Goal: Navigation & Orientation: Find specific page/section

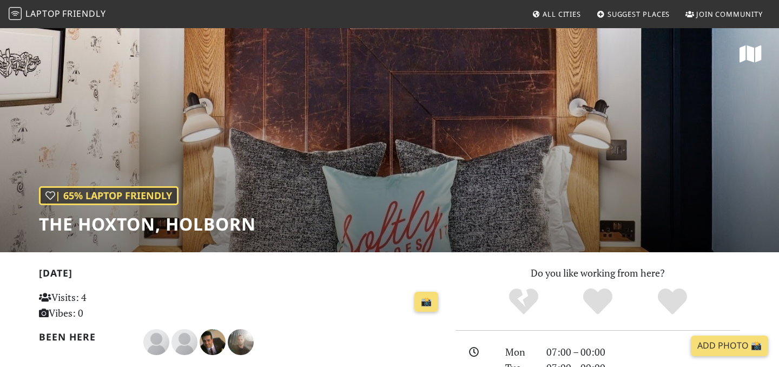
click at [92, 16] on span "Friendly" at bounding box center [83, 14] width 43 height 12
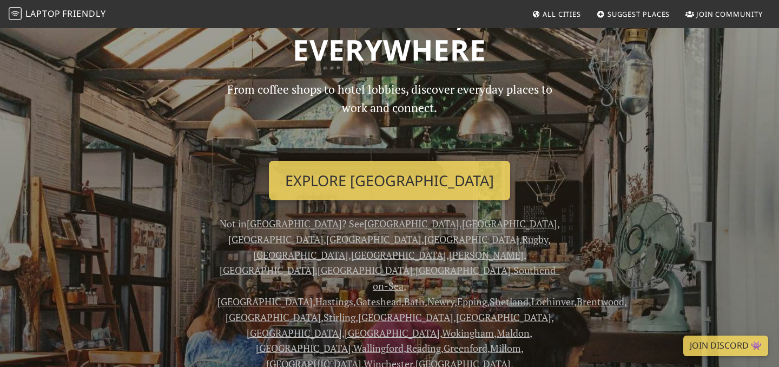
scroll to position [112, 0]
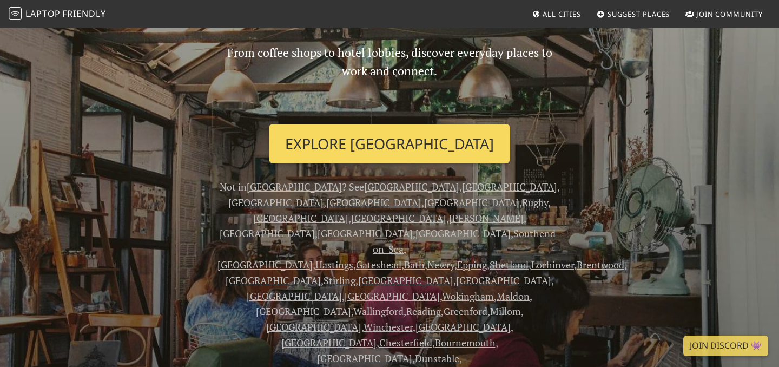
click at [394, 144] on link "Explore London" at bounding box center [389, 144] width 241 height 40
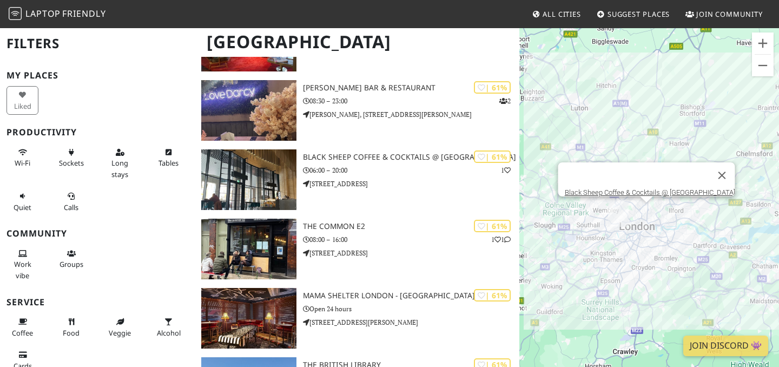
scroll to position [11565, 0]
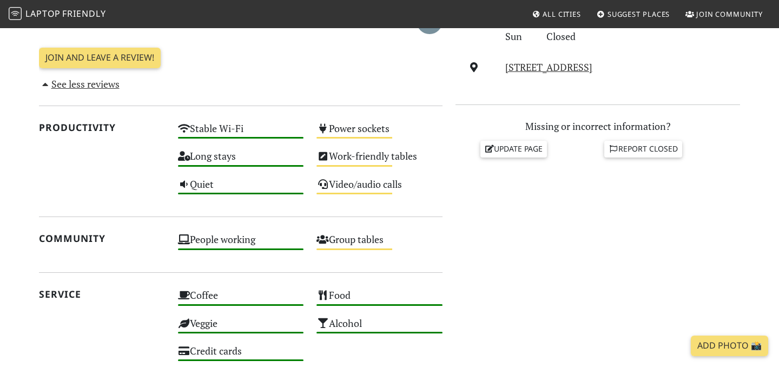
scroll to position [412, 0]
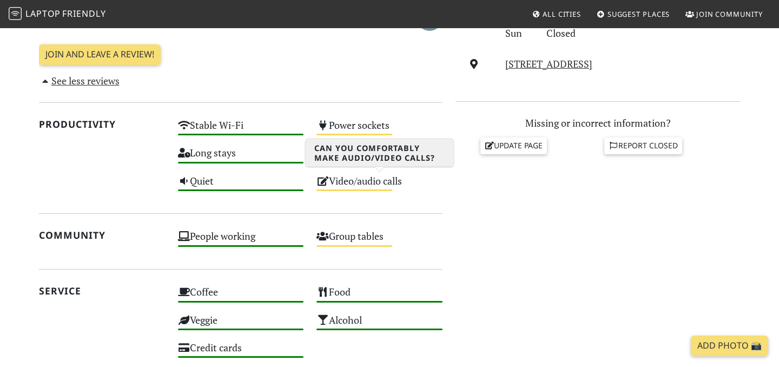
click at [323, 184] on icon at bounding box center [323, 181] width 12 height 10
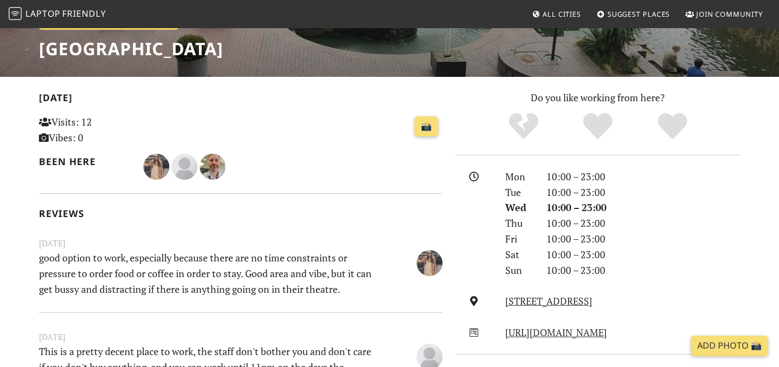
scroll to position [178, 0]
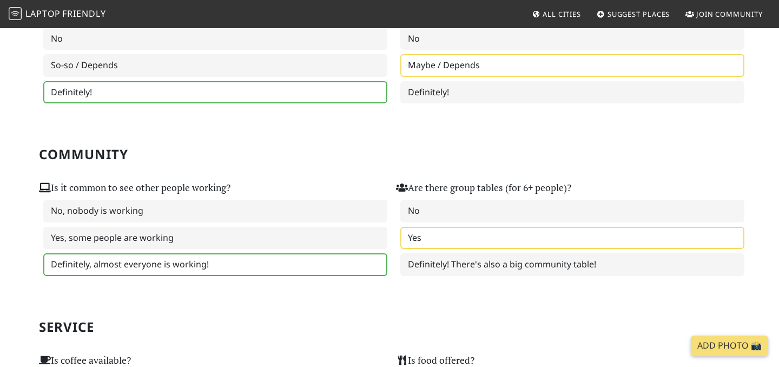
scroll to position [397, 0]
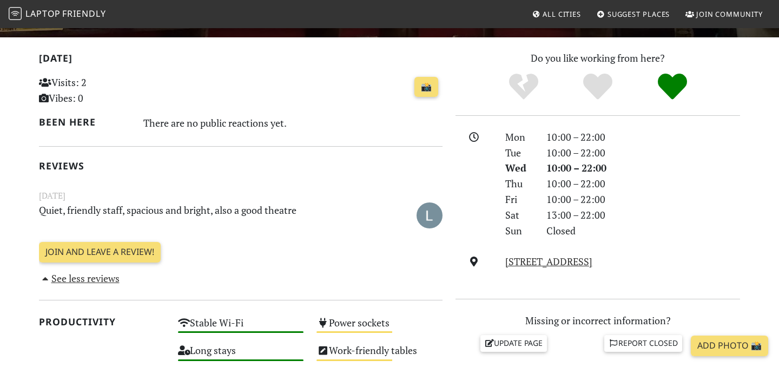
scroll to position [214, 0]
